Goal: Task Accomplishment & Management: Manage account settings

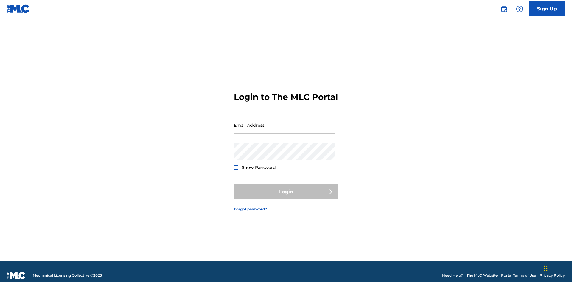
scroll to position [8, 0]
click at [250, 207] on link "Forgot password?" at bounding box center [250, 209] width 33 height 5
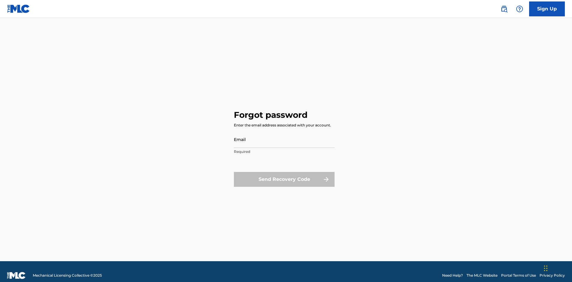
scroll to position [8, 0]
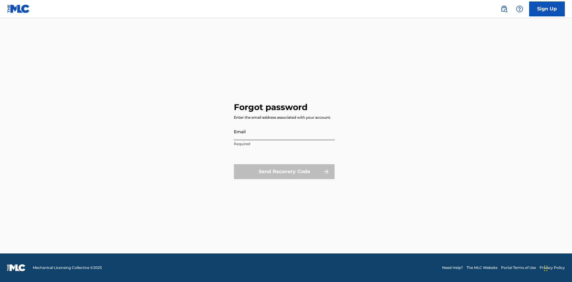
click at [284, 132] on input "Email" at bounding box center [284, 131] width 101 height 17
type input "[EMAIL_ADDRESS][DOMAIN_NAME]"
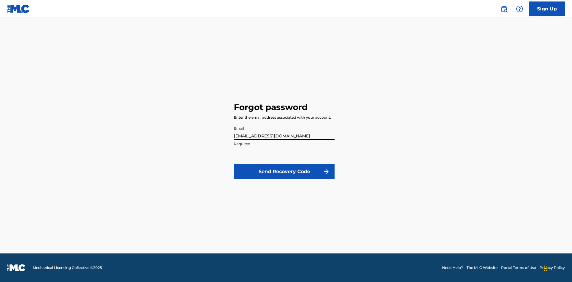
scroll to position [0, 15]
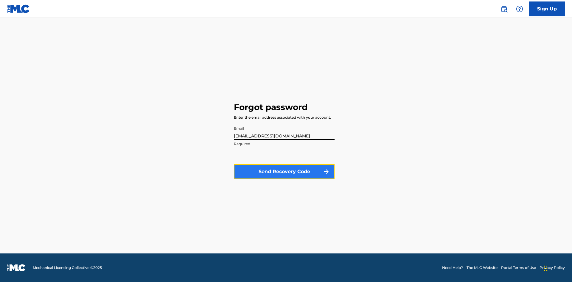
click at [284, 172] on button "Send Recovery Code" at bounding box center [284, 171] width 101 height 15
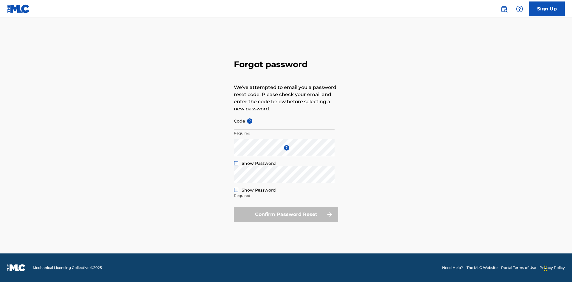
click at [284, 121] on input "Code ?" at bounding box center [284, 121] width 101 height 17
type input "FP_a63fbf15fcf65484e4d1de32ebbb"
